Goal: Task Accomplishment & Management: Use online tool/utility

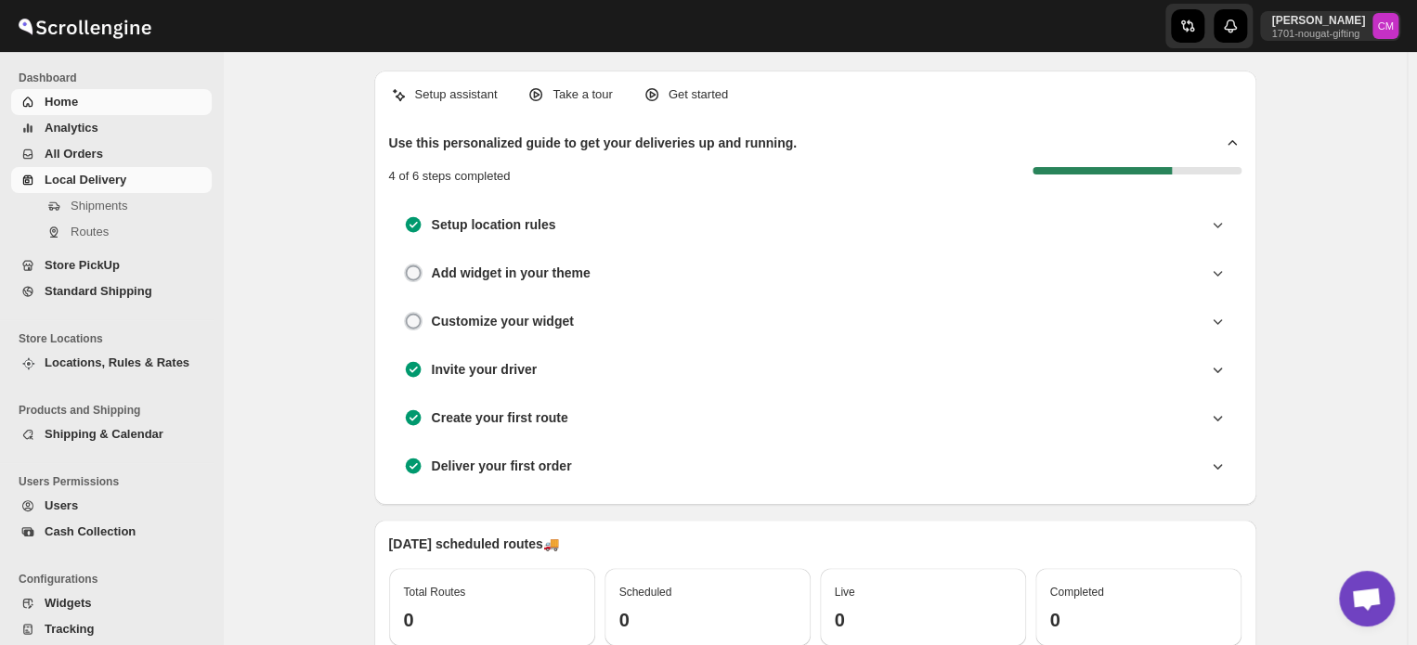
click at [77, 185] on span "Local Delivery" at bounding box center [86, 180] width 82 height 14
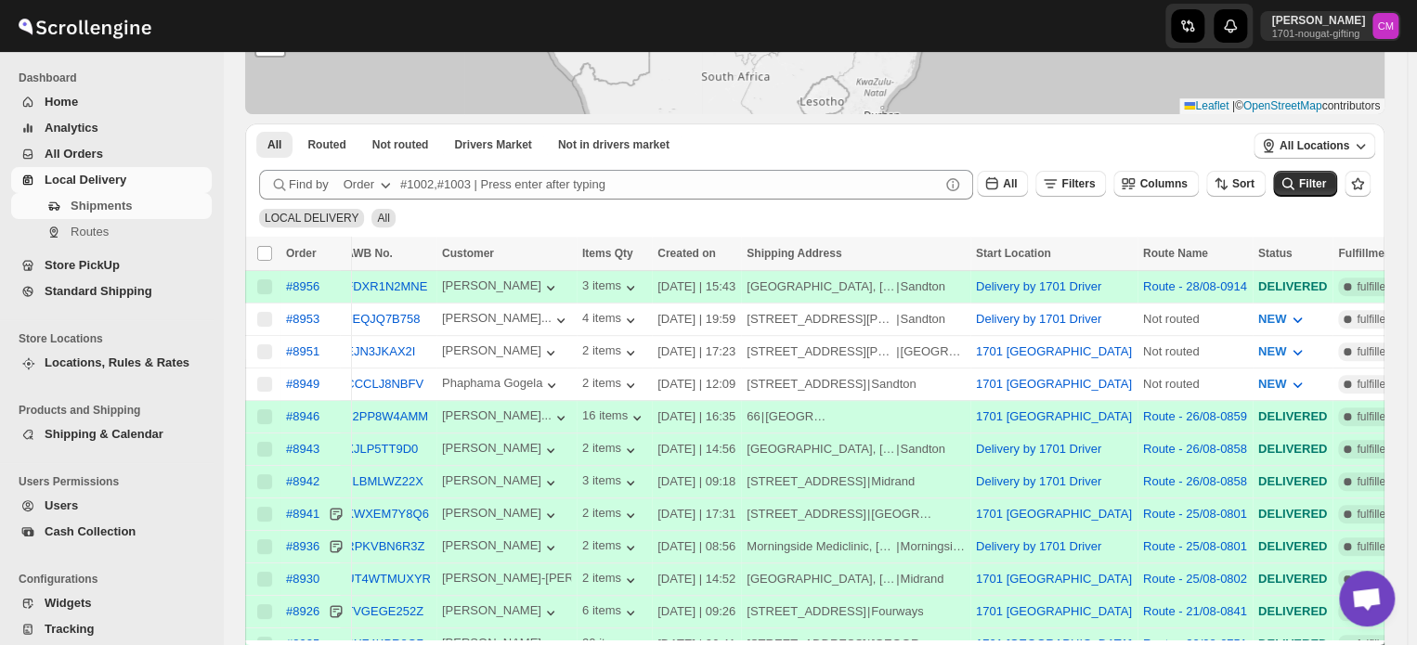
scroll to position [222, 0]
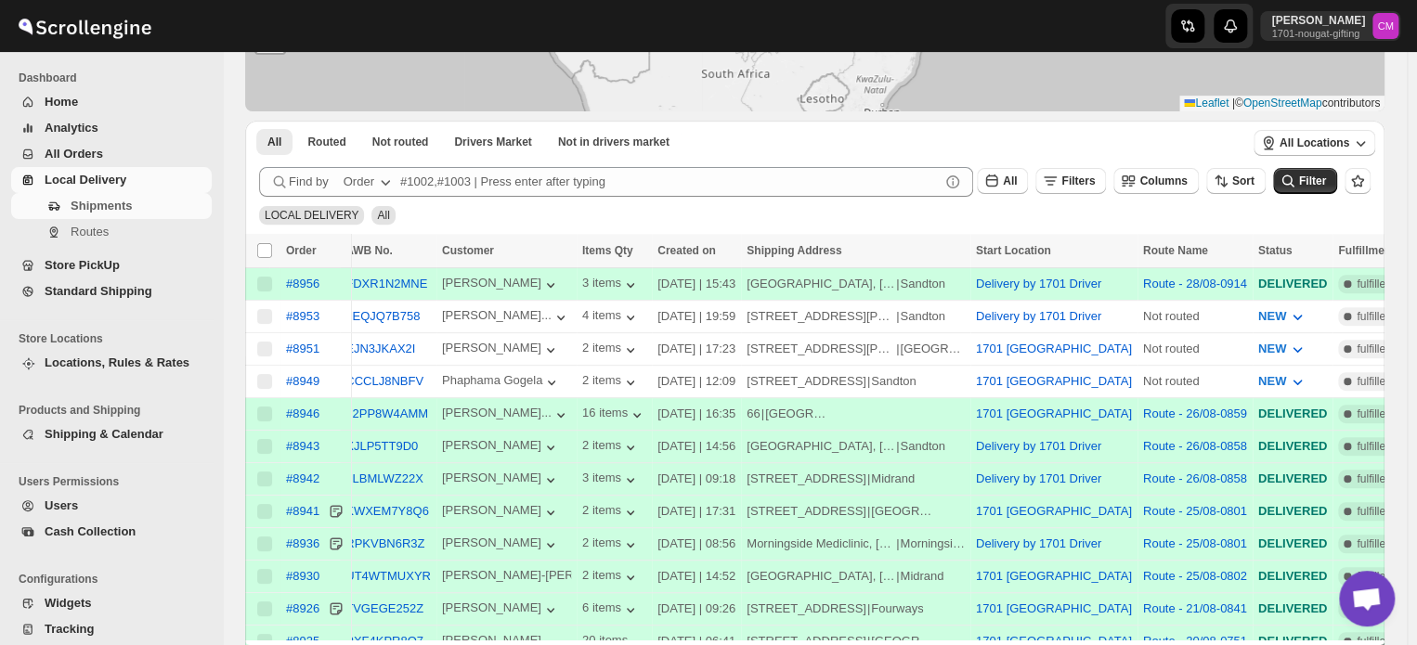
click at [109, 296] on span "Standard Shipping" at bounding box center [99, 291] width 108 height 14
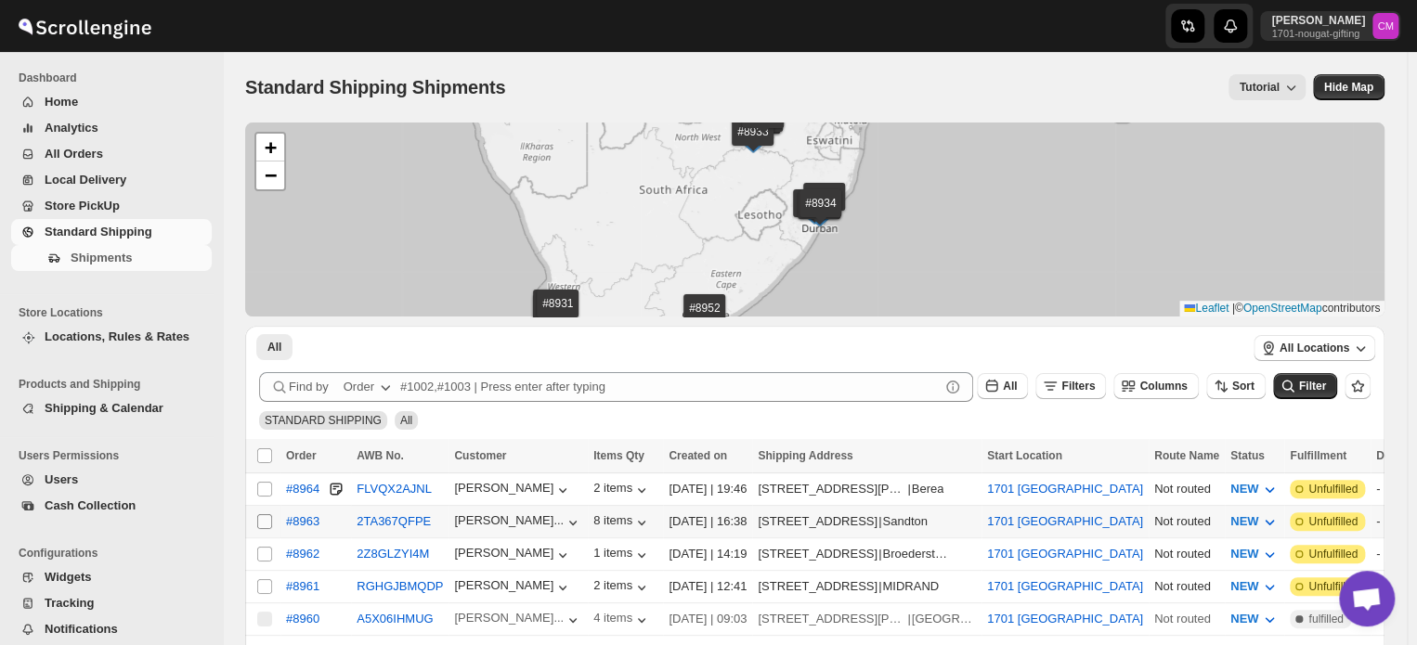
click at [258, 525] on input "Select shipment" at bounding box center [264, 522] width 15 height 15
checkbox input "true"
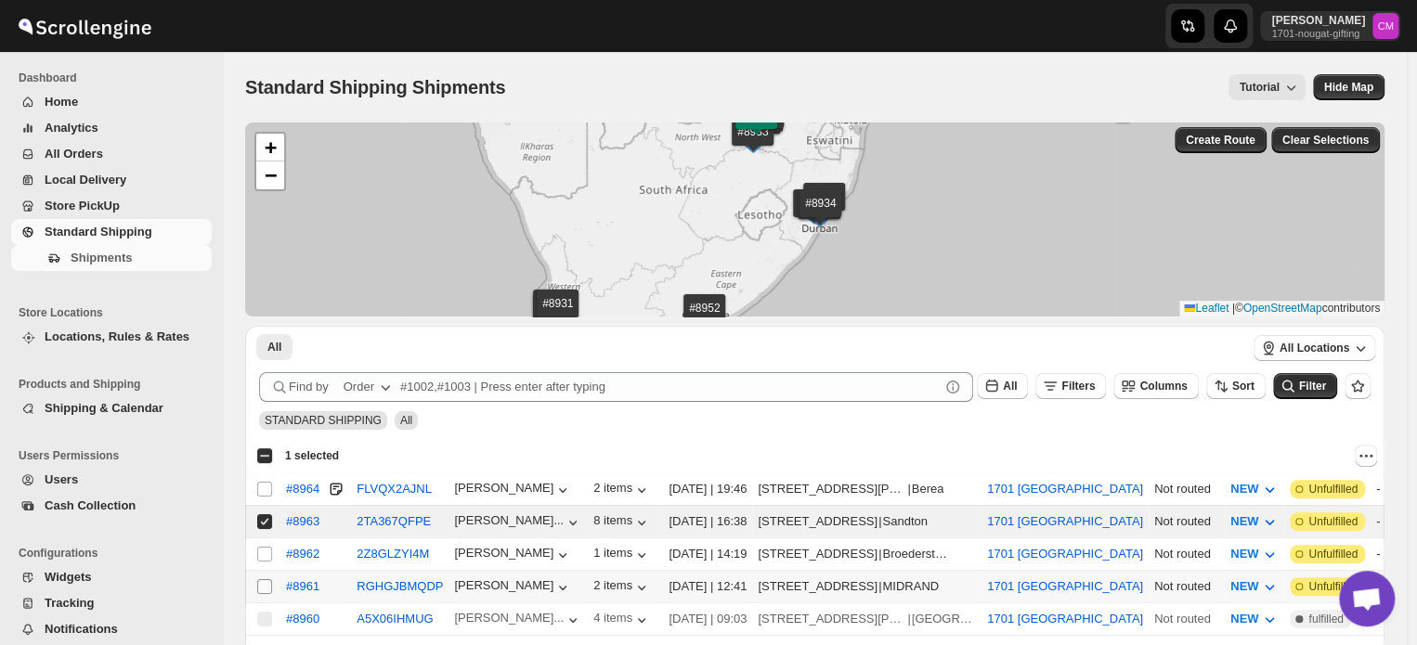
click at [262, 582] on input "Select shipment" at bounding box center [264, 587] width 15 height 15
checkbox input "true"
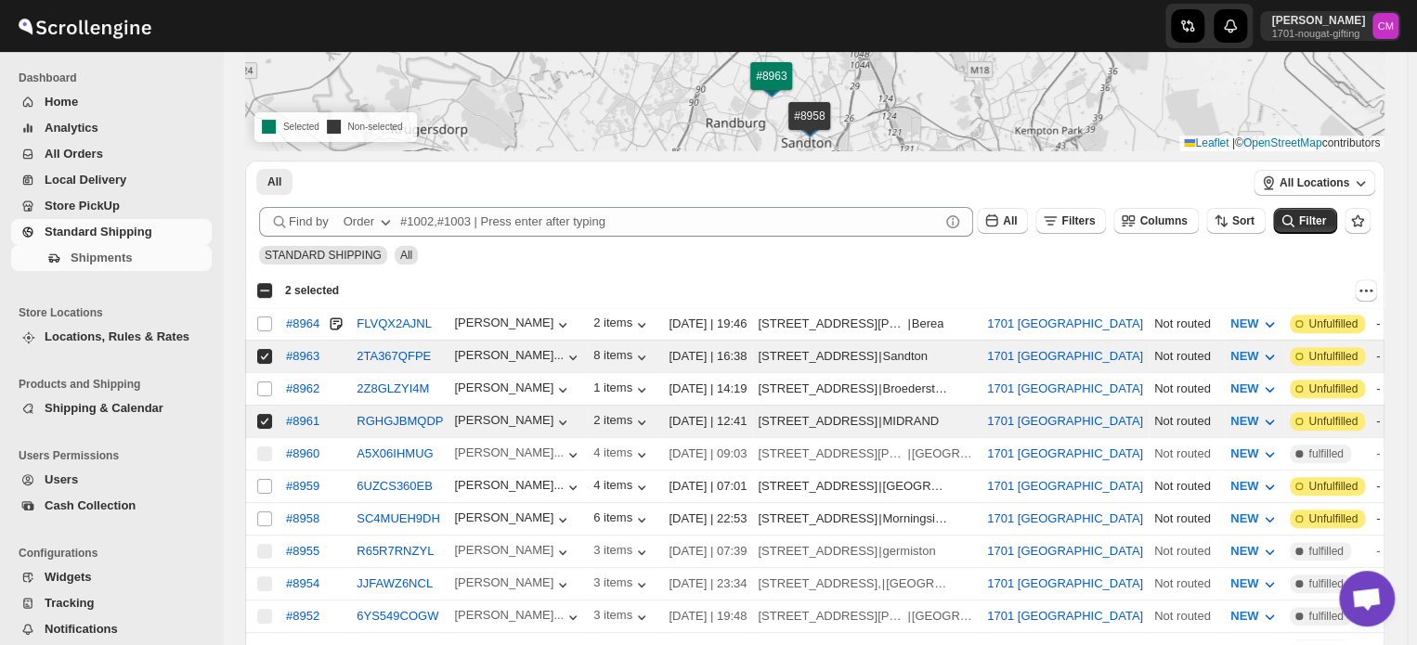
scroll to position [170, 0]
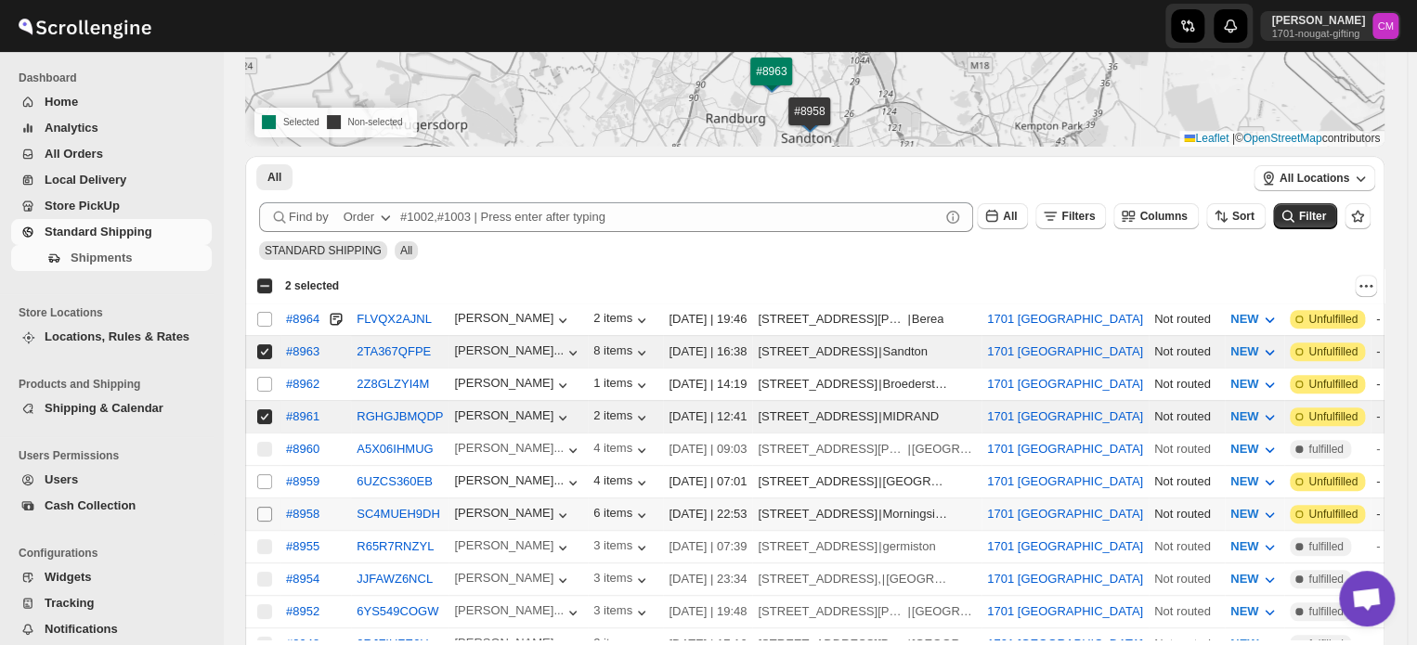
click at [268, 507] on input "Select shipment" at bounding box center [264, 514] width 15 height 15
checkbox input "true"
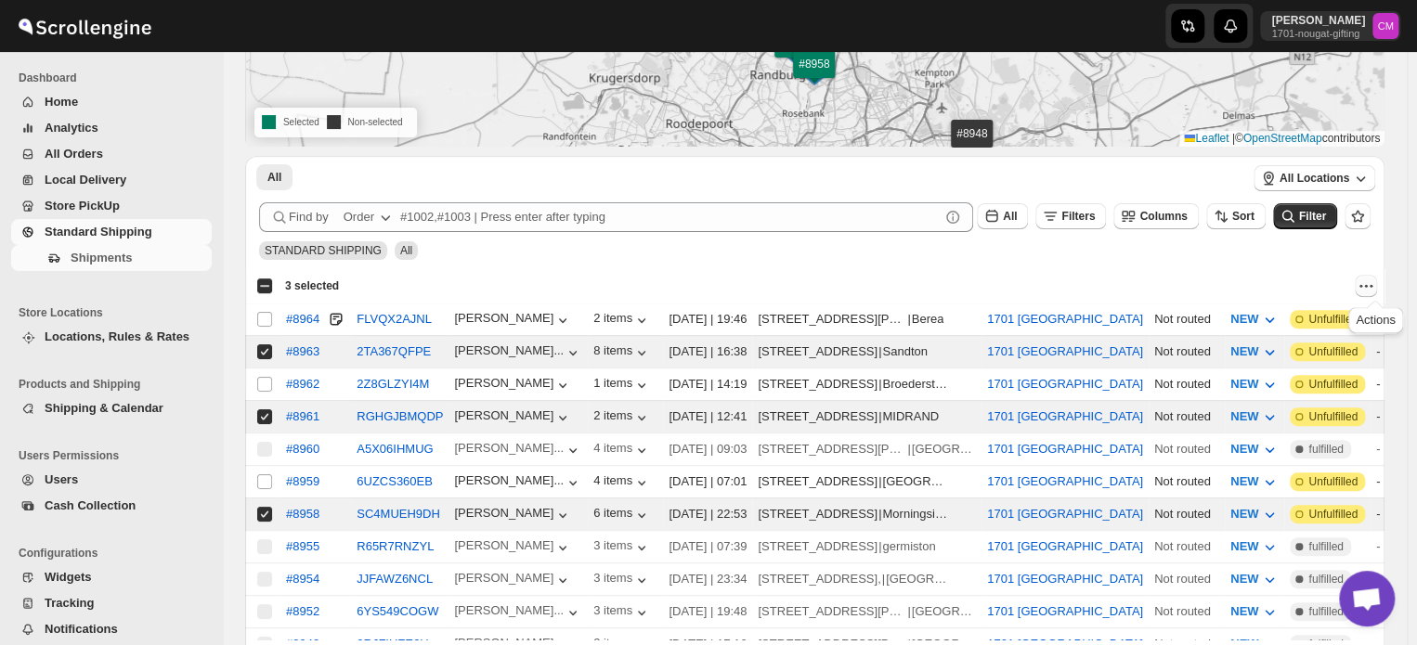
click at [1375, 287] on icon "Actions" at bounding box center [1366, 286] width 19 height 19
click at [1333, 323] on span "MOVE TO LOCAL DELIVERY" at bounding box center [1295, 322] width 161 height 14
checkbox input "false"
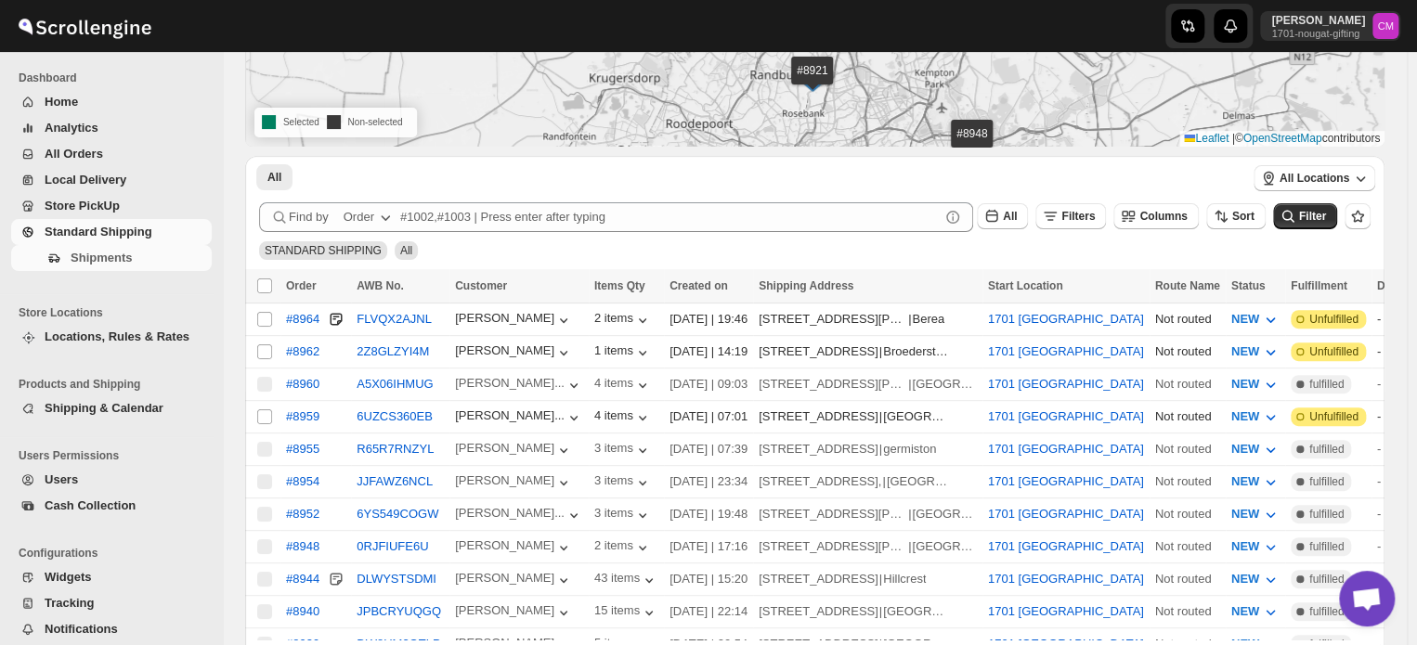
click at [72, 233] on span "Standard Shipping" at bounding box center [99, 232] width 108 height 14
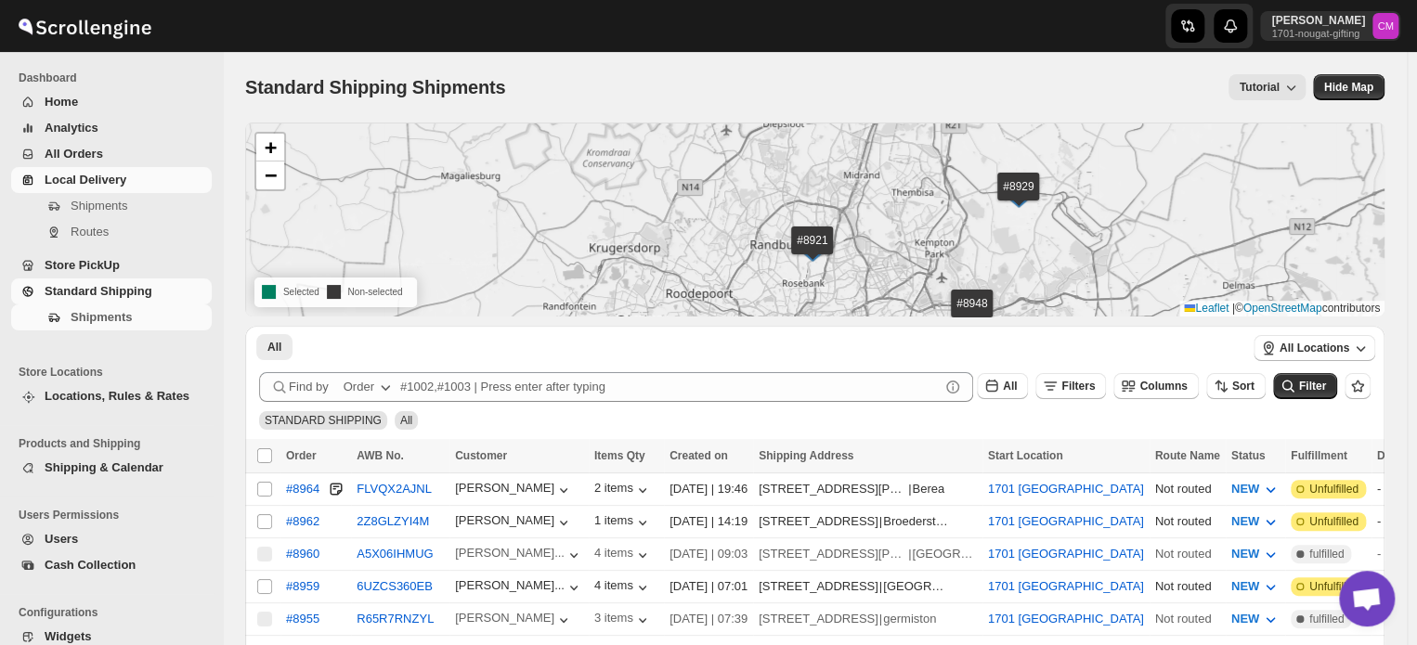
click at [63, 189] on span "Local Delivery" at bounding box center [126, 180] width 163 height 19
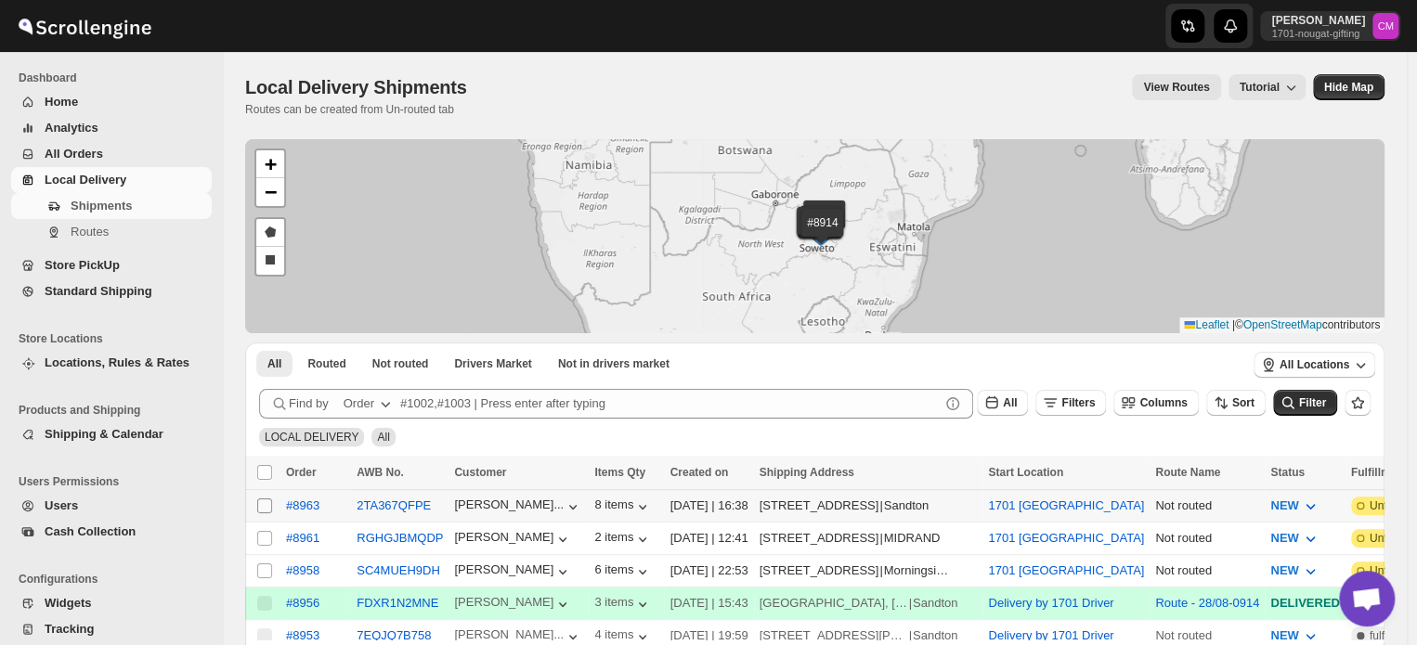
click at [267, 507] on input "Select shipment" at bounding box center [264, 506] width 15 height 15
checkbox input "true"
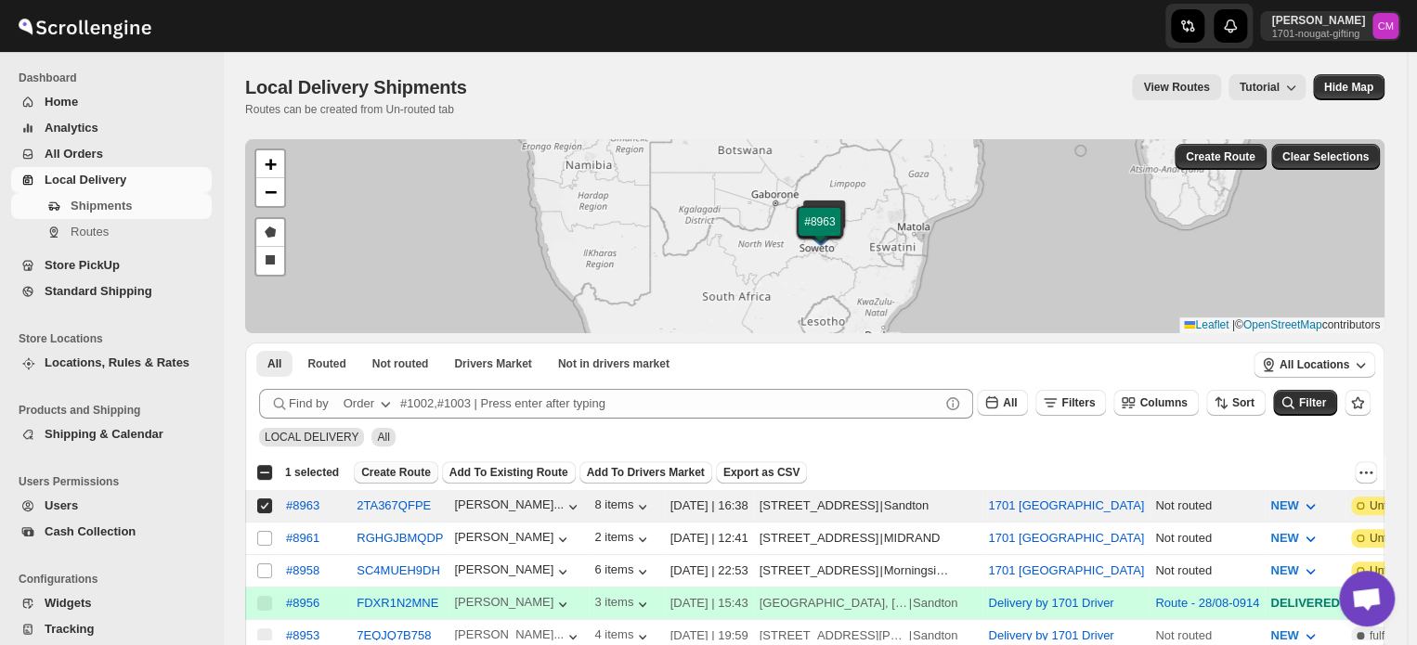
click at [384, 473] on span "Create Route" at bounding box center [396, 472] width 70 height 15
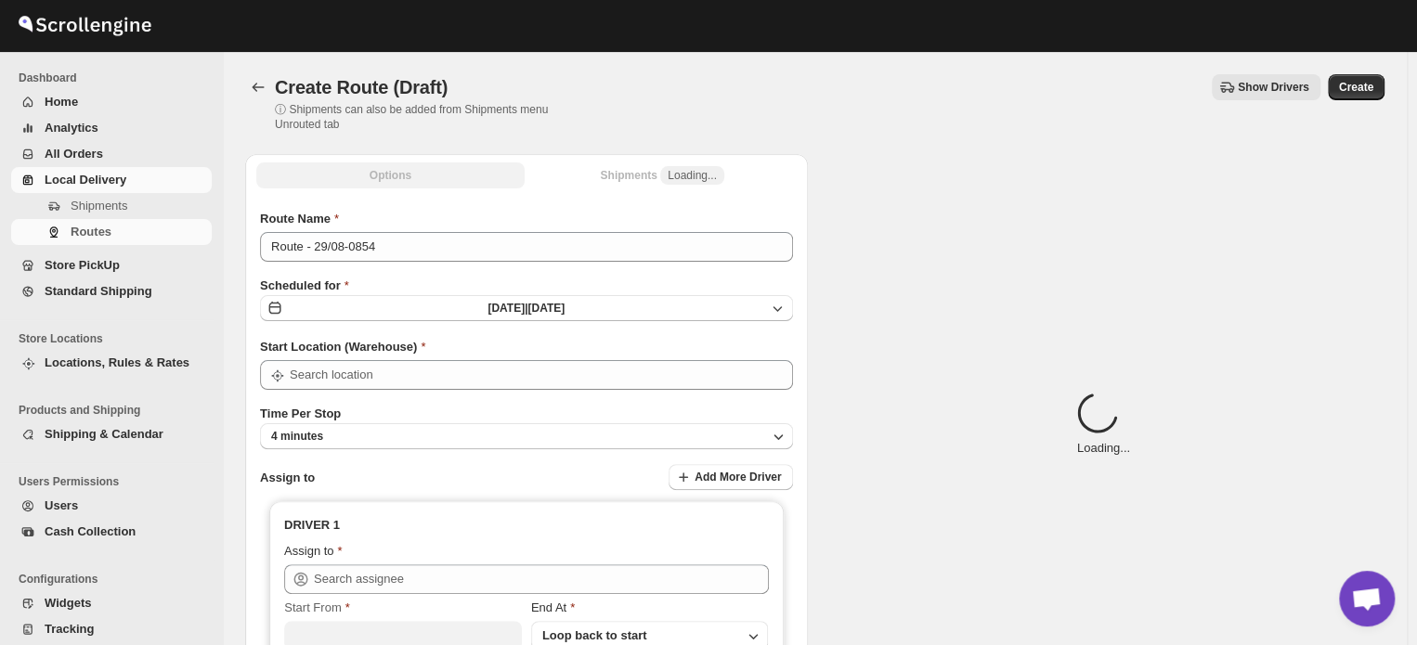
type input "1701 [GEOGRAPHIC_DATA]"
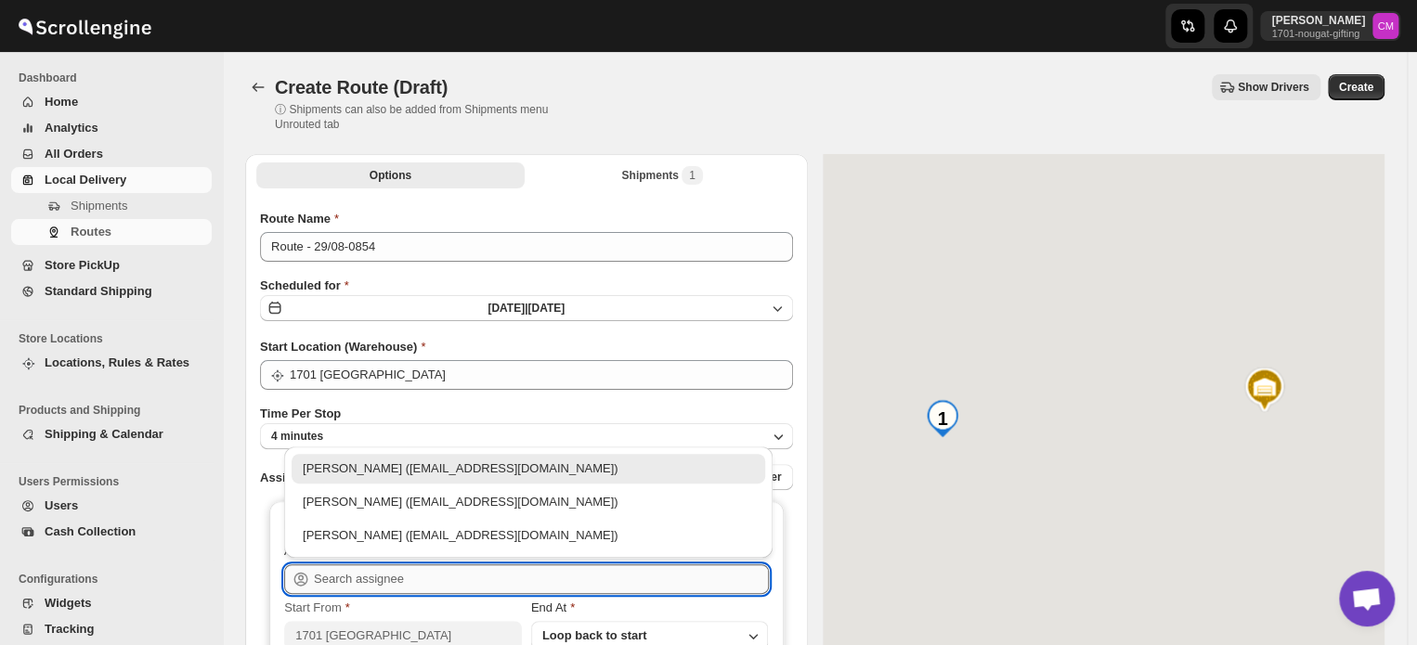
click at [320, 571] on input "text" at bounding box center [541, 580] width 455 height 30
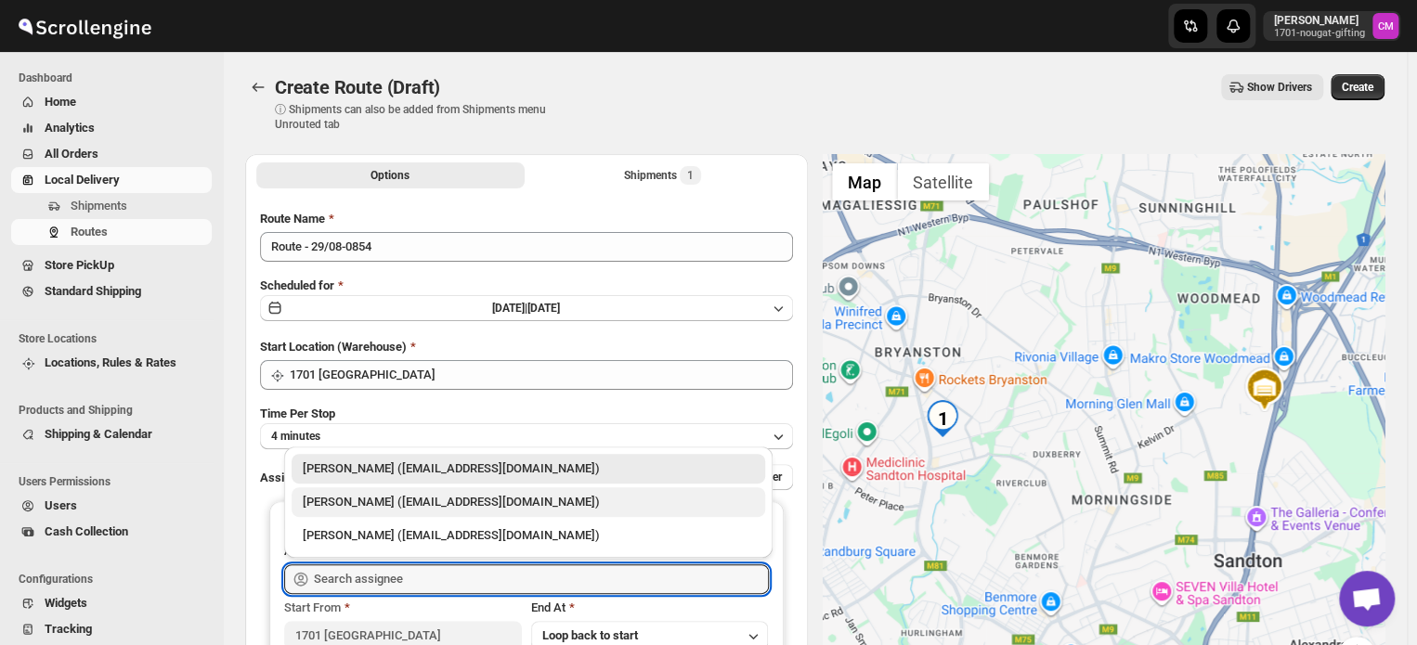
click at [345, 501] on div "[PERSON_NAME] ([EMAIL_ADDRESS][DOMAIN_NAME])" at bounding box center [528, 502] width 451 height 19
type input "[PERSON_NAME] ([EMAIL_ADDRESS][DOMAIN_NAME])"
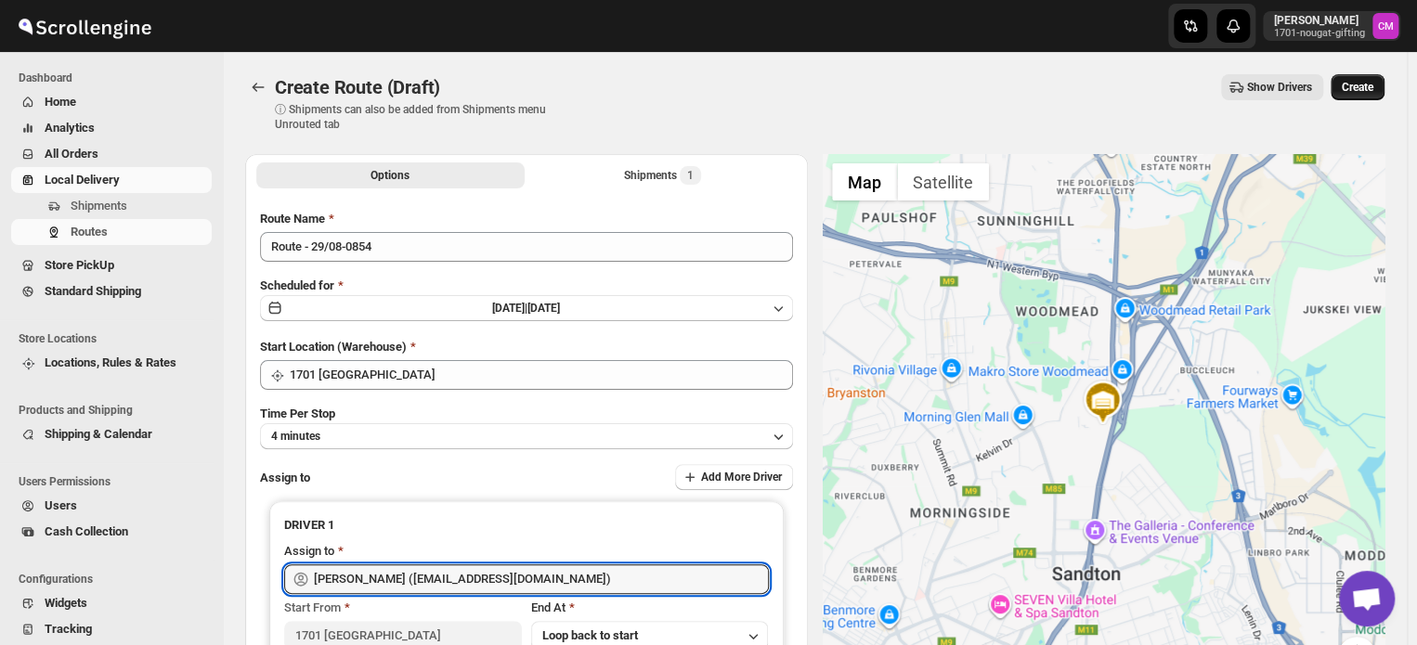
click at [1371, 92] on span "Create" at bounding box center [1358, 87] width 32 height 15
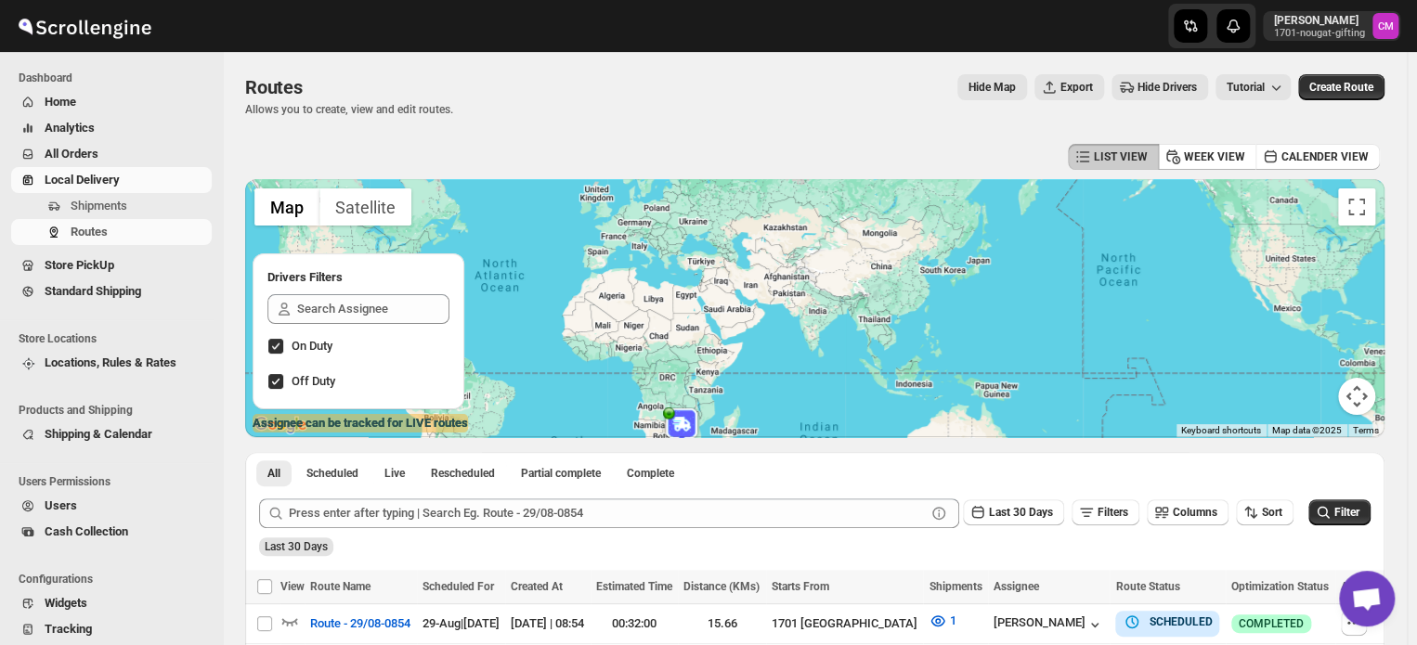
click at [83, 177] on span "Local Delivery" at bounding box center [82, 180] width 75 height 14
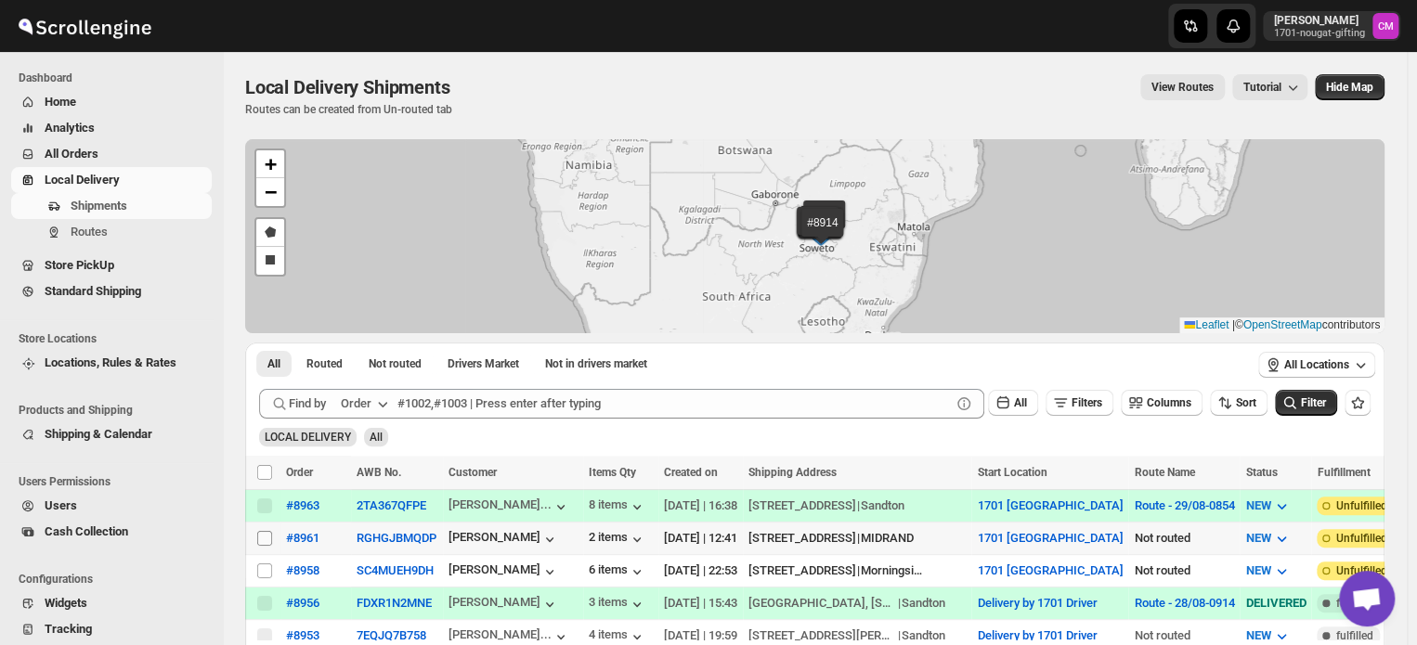
click at [270, 534] on input "Select shipment" at bounding box center [264, 538] width 15 height 15
checkbox input "true"
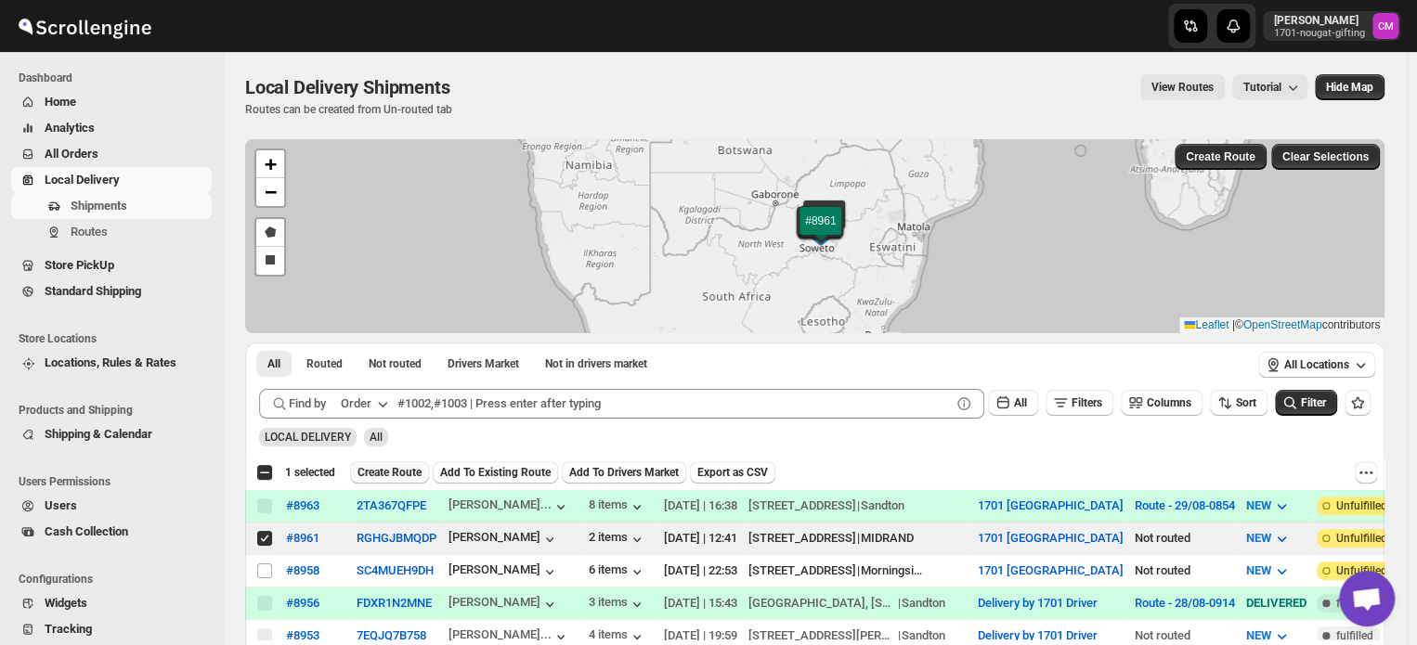
click at [398, 478] on span "Create Route" at bounding box center [390, 472] width 64 height 15
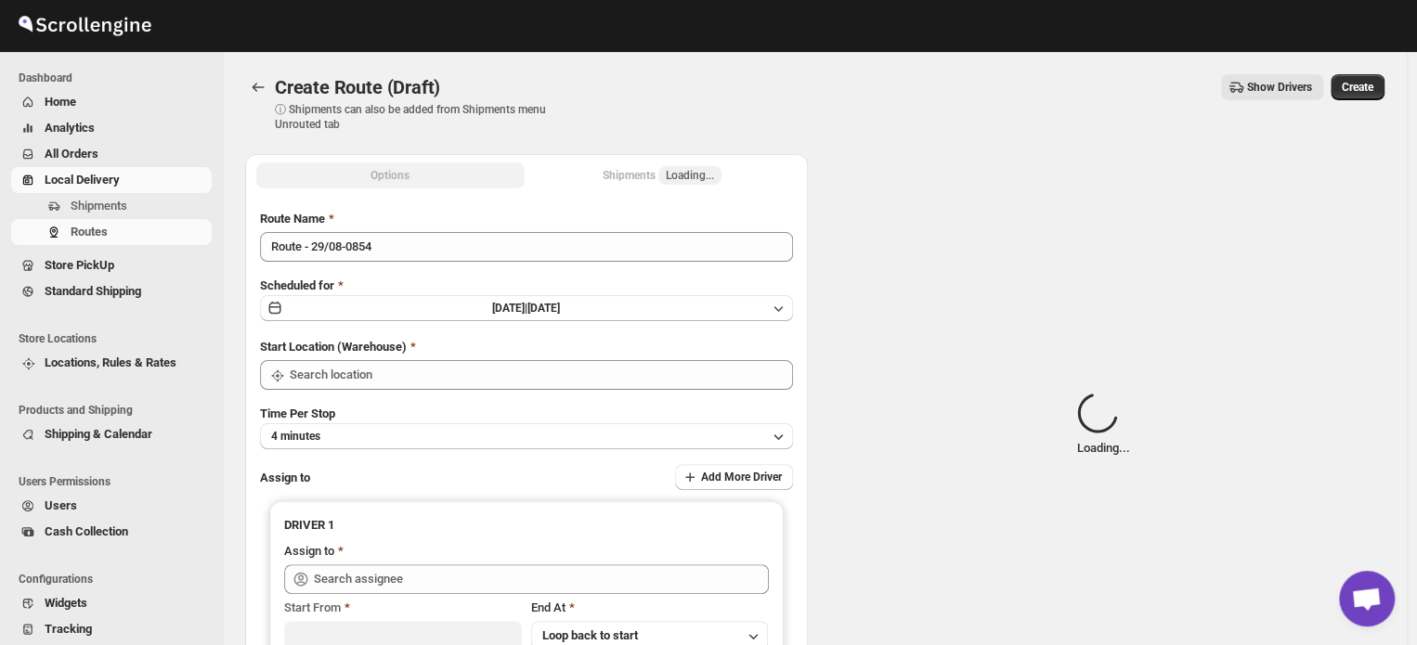
type input "1701 [GEOGRAPHIC_DATA]"
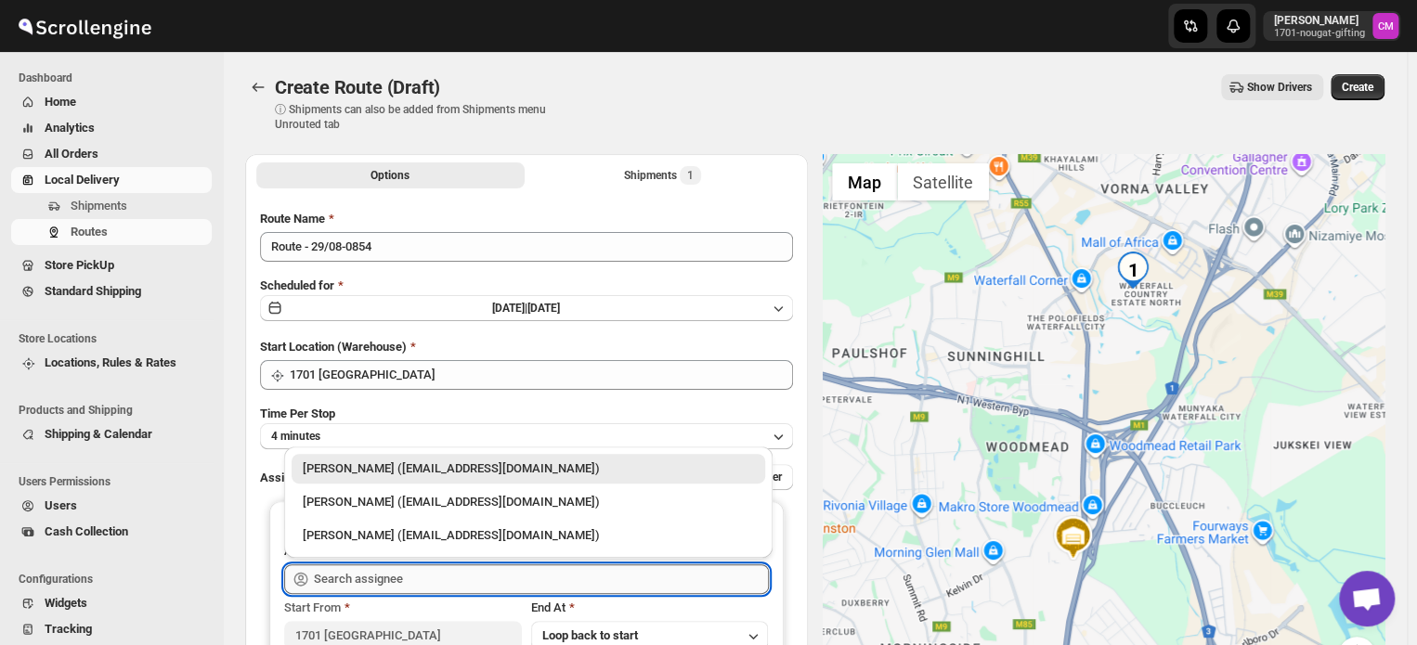
click at [320, 574] on input "text" at bounding box center [541, 580] width 455 height 30
click at [342, 505] on div "[PERSON_NAME] ([EMAIL_ADDRESS][DOMAIN_NAME])" at bounding box center [528, 502] width 451 height 19
type input "[PERSON_NAME] ([EMAIL_ADDRESS][DOMAIN_NAME])"
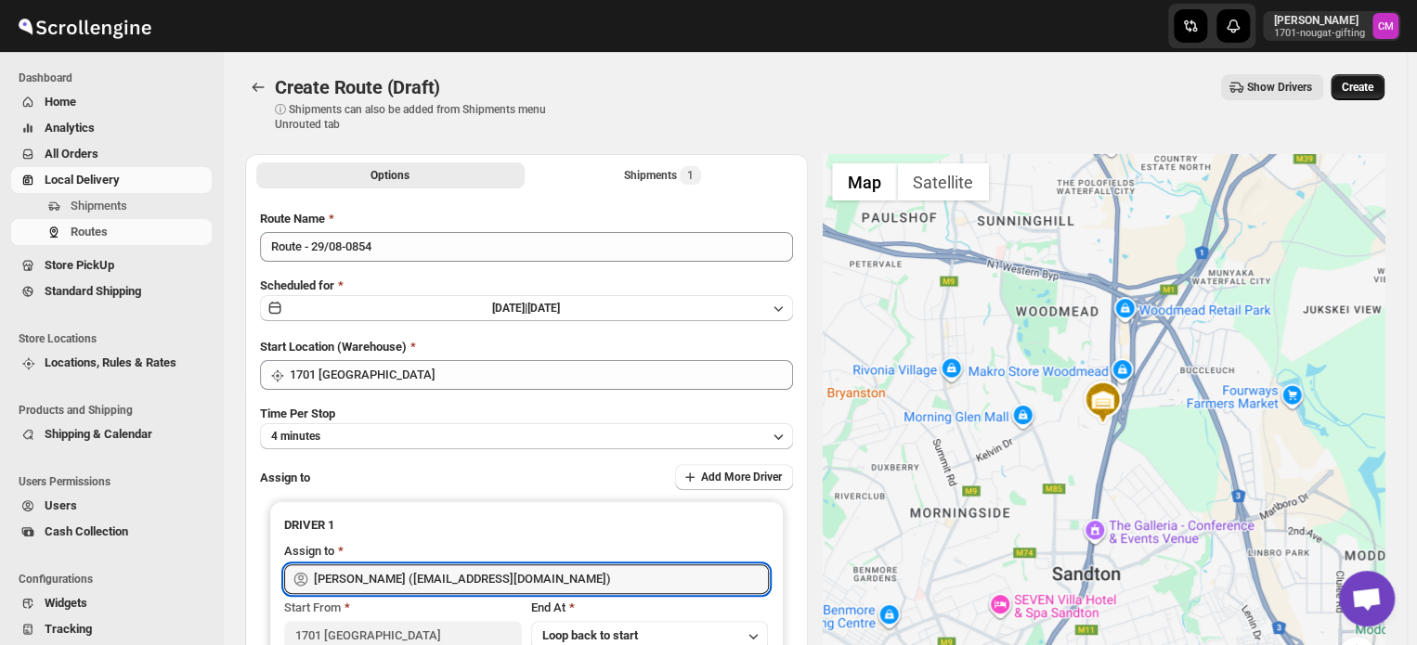
click at [1368, 98] on button "Create" at bounding box center [1358, 87] width 54 height 26
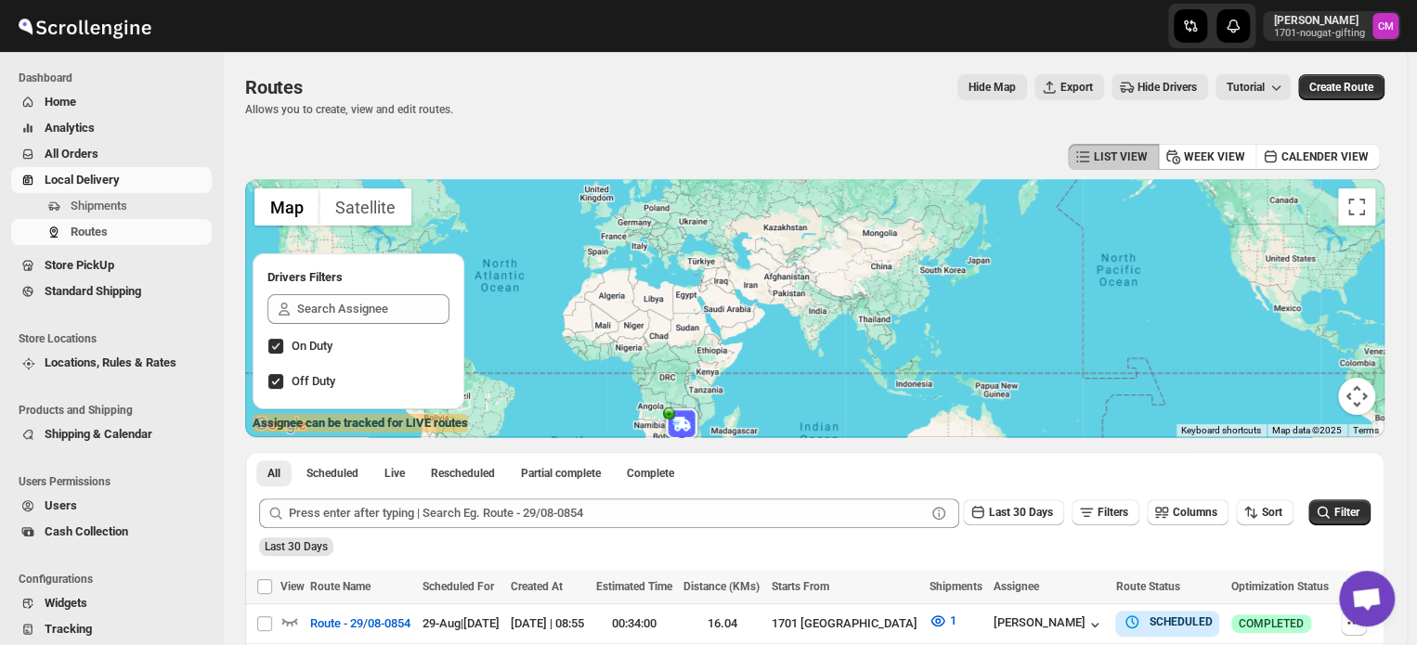
click at [79, 184] on span "Local Delivery" at bounding box center [82, 180] width 75 height 14
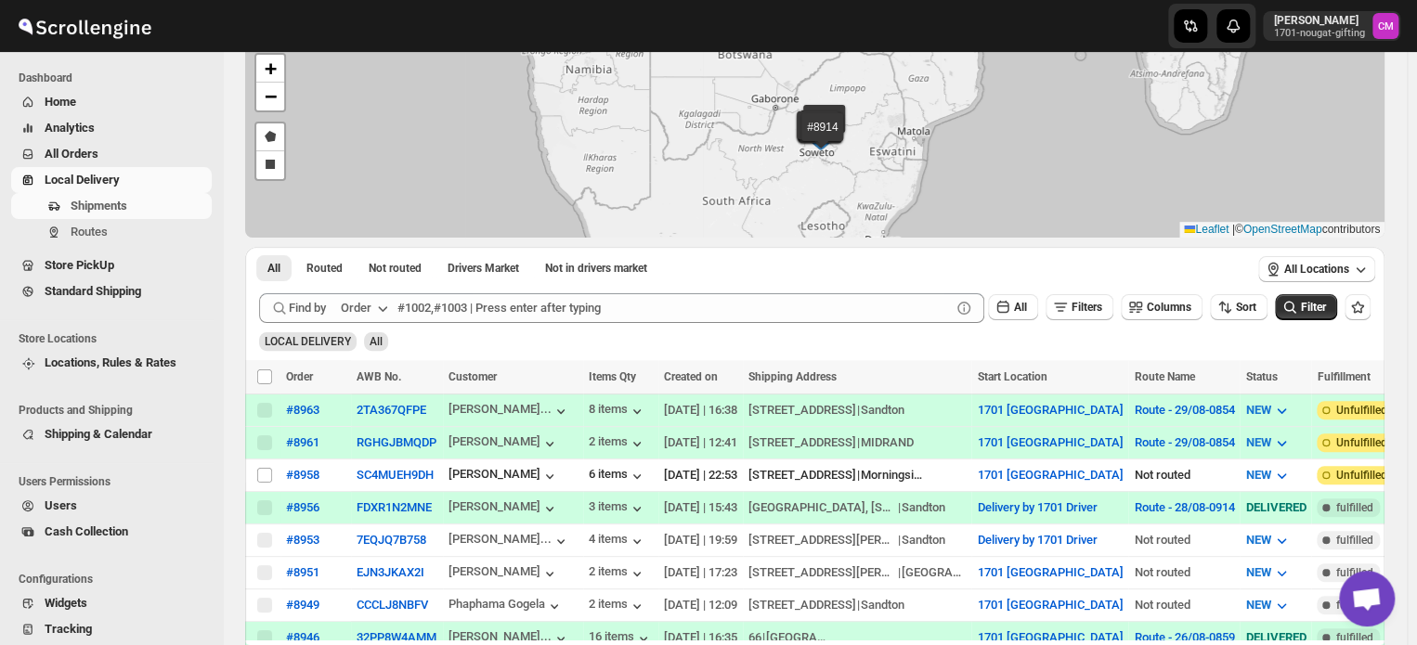
scroll to position [103, 0]
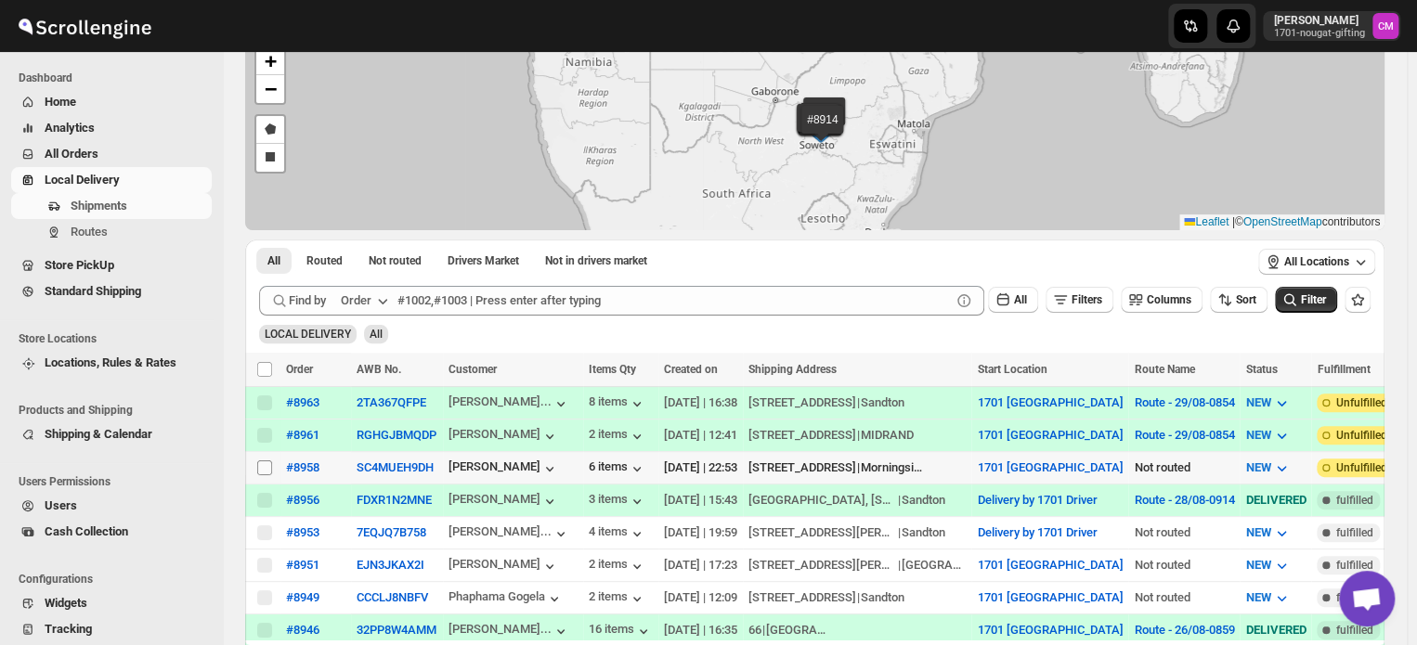
click at [264, 464] on input "Select shipment" at bounding box center [264, 468] width 15 height 15
checkbox input "true"
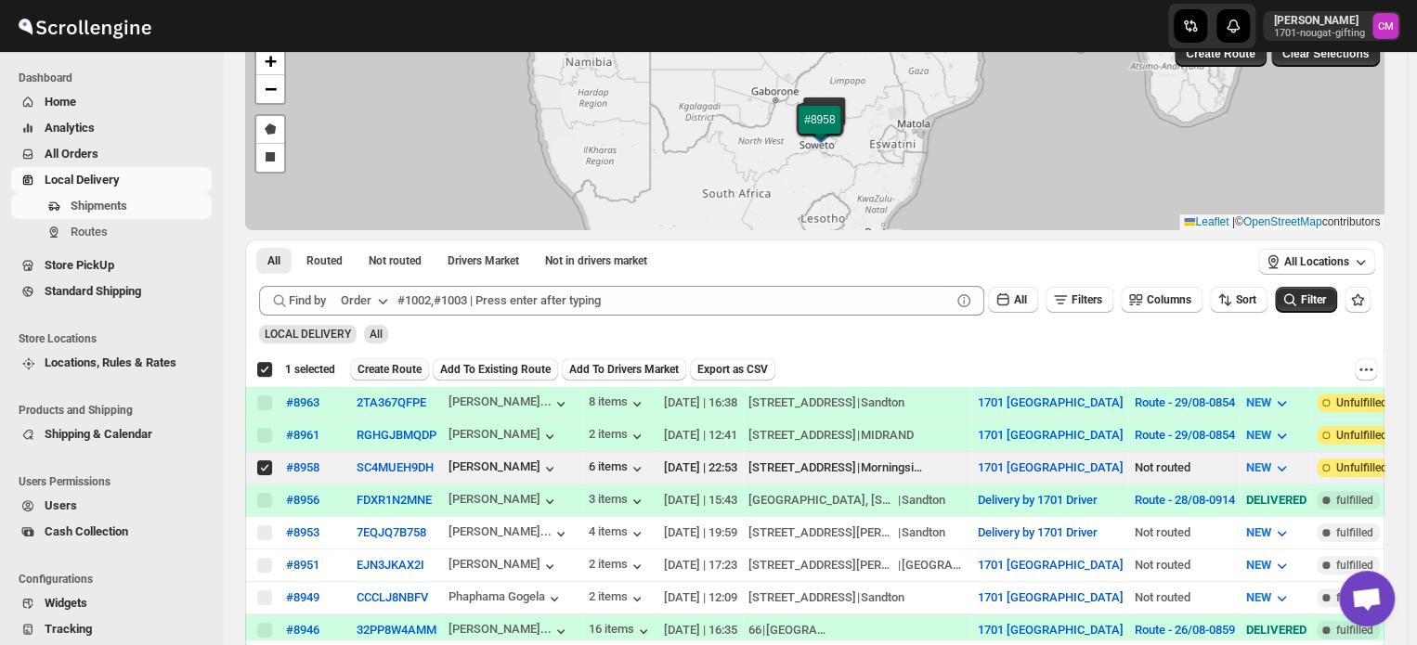
click at [388, 370] on span "Create Route" at bounding box center [390, 369] width 64 height 15
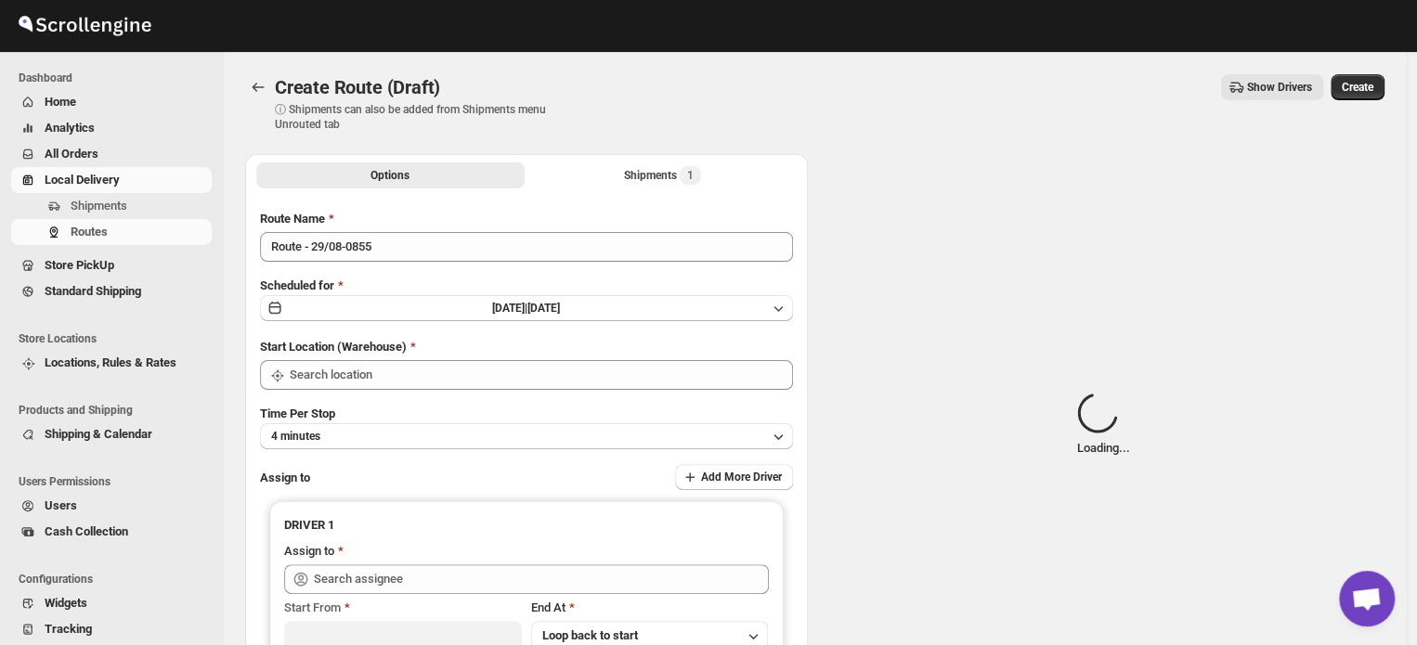
type input "1701 [GEOGRAPHIC_DATA]"
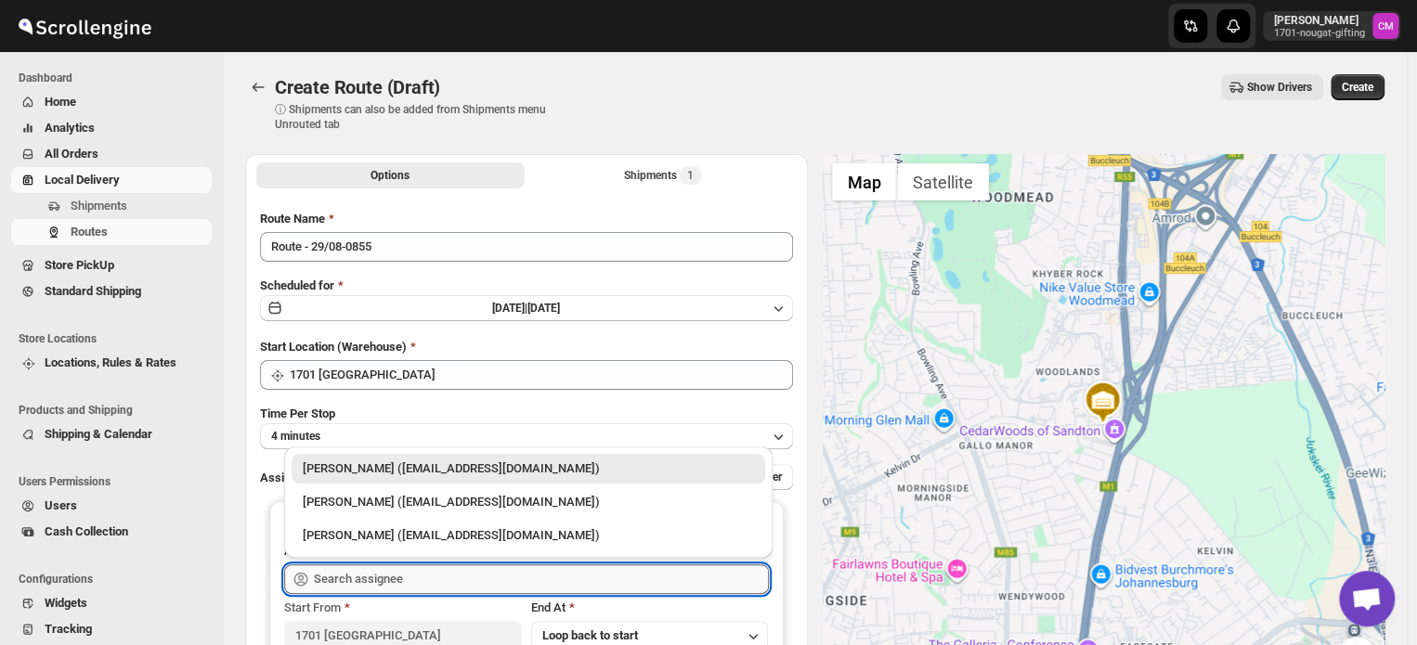
click at [360, 579] on input "text" at bounding box center [541, 580] width 455 height 30
click at [370, 501] on div "[PERSON_NAME] ([EMAIL_ADDRESS][DOMAIN_NAME])" at bounding box center [528, 502] width 451 height 19
type input "[PERSON_NAME] ([EMAIL_ADDRESS][DOMAIN_NAME])"
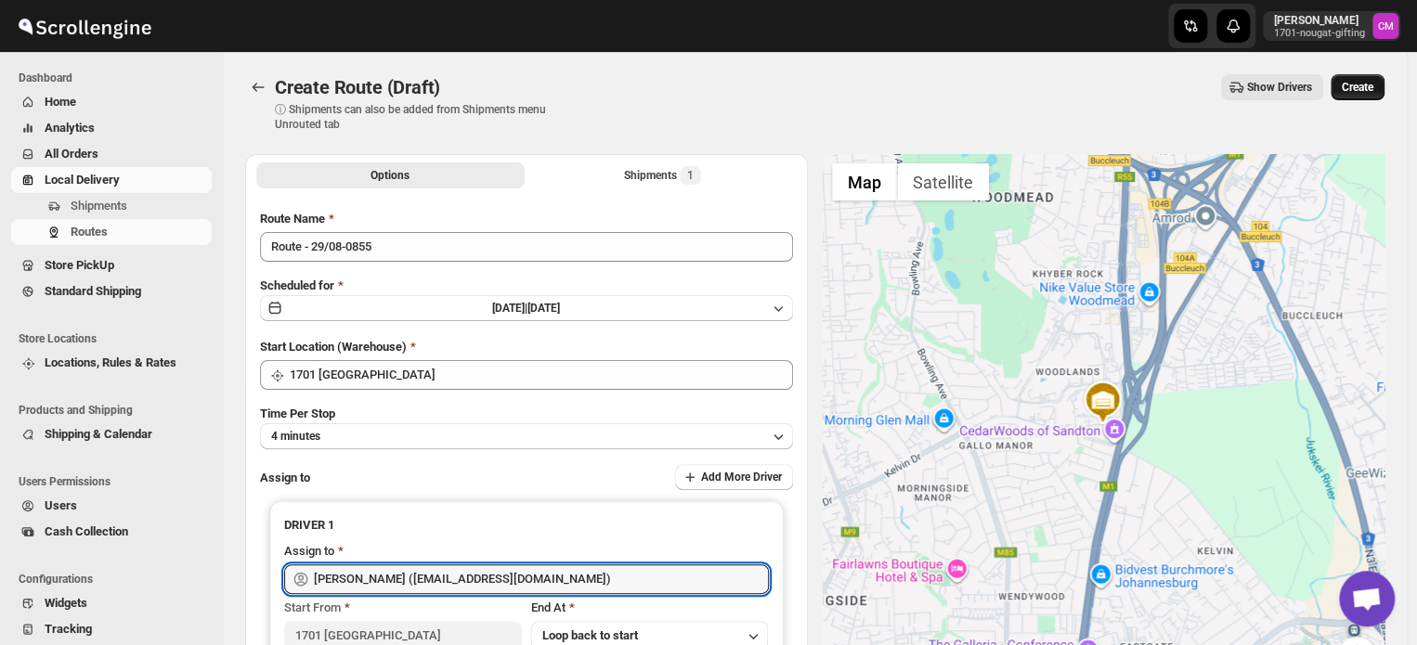
click at [1369, 85] on span "Create" at bounding box center [1358, 87] width 32 height 15
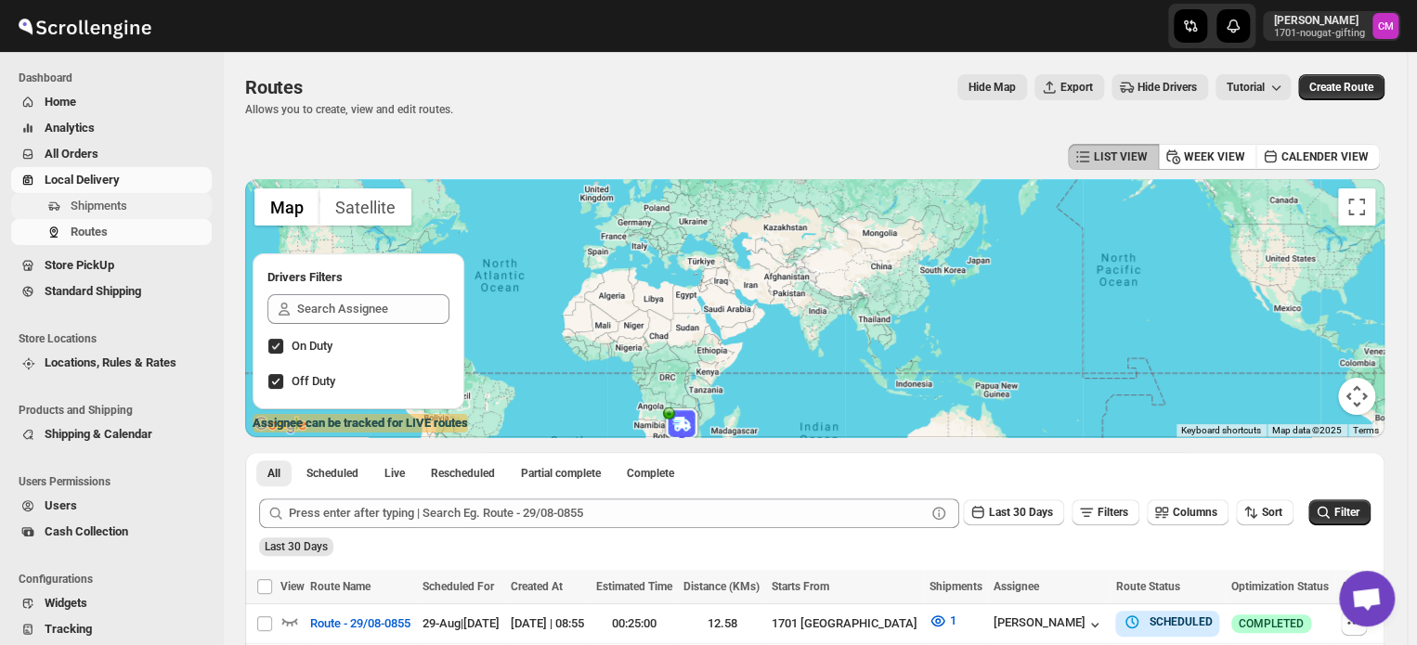
click at [70, 207] on button "Shipments" at bounding box center [111, 206] width 201 height 26
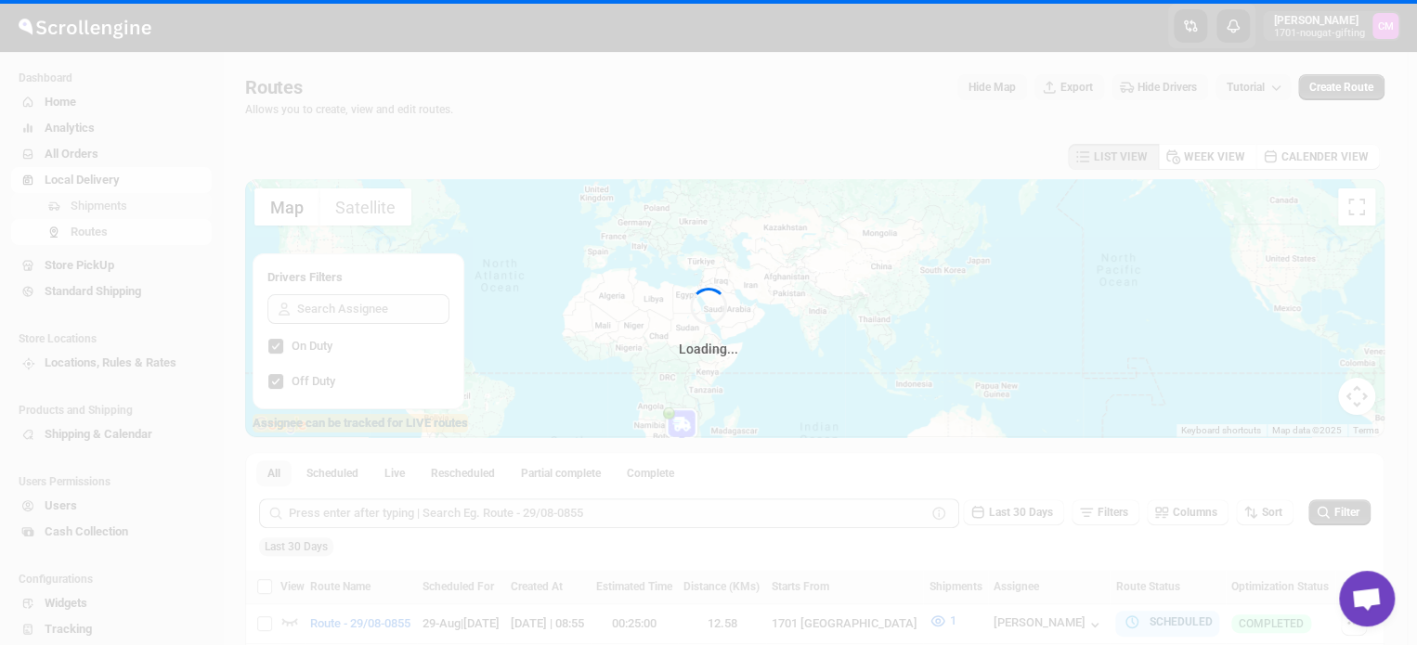
click at [70, 207] on div "Loading..." at bounding box center [708, 322] width 1417 height 645
